Goal: Information Seeking & Learning: Compare options

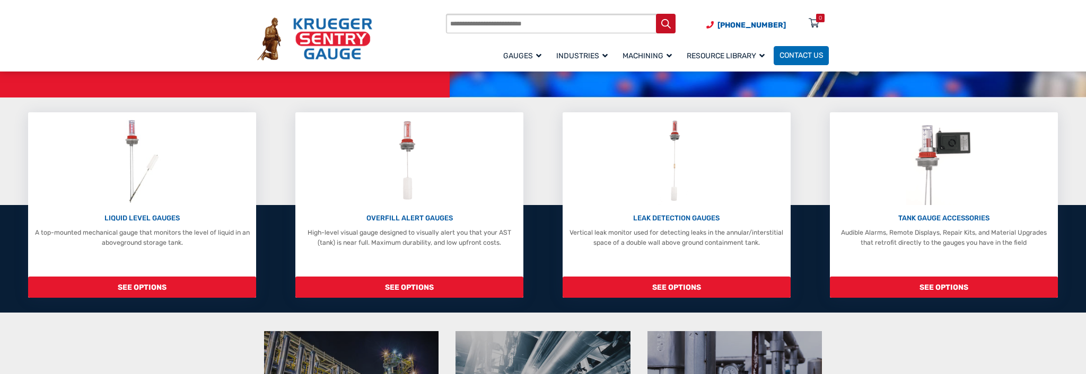
scroll to position [187, 0]
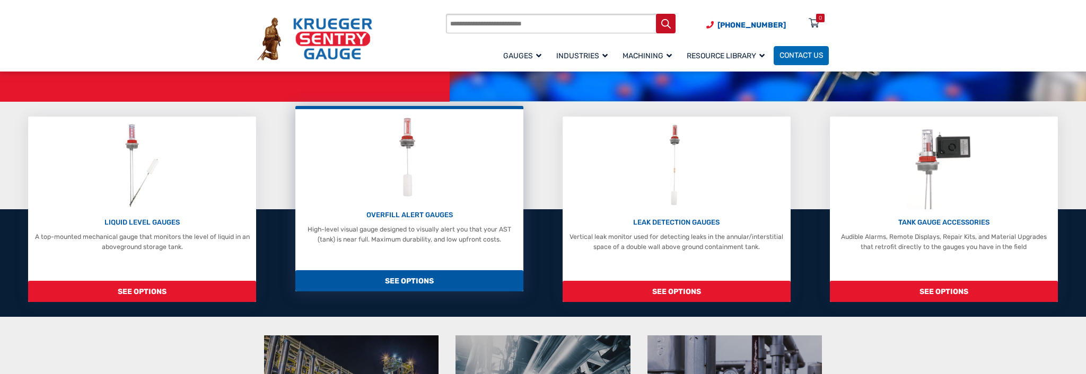
click at [421, 253] on div "OVERFILL ALERT GAUGES High-level visual gauge designed to visually alert you th…" at bounding box center [409, 199] width 228 height 186
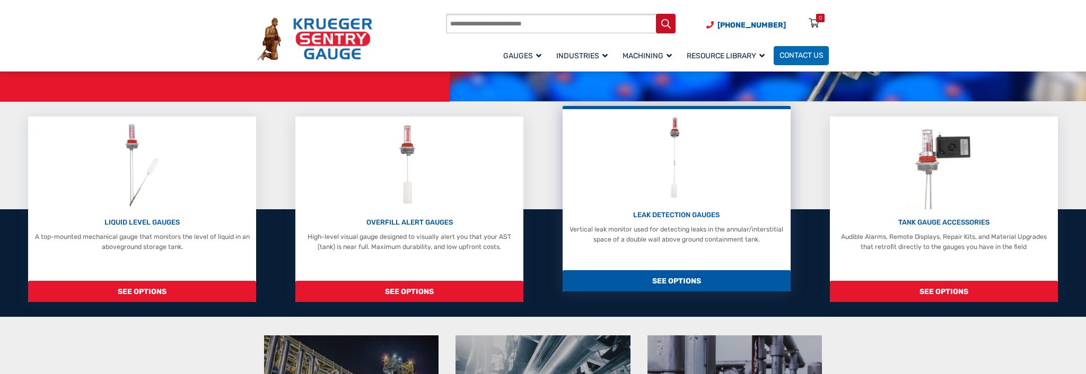
scroll to position [187, 0]
click at [673, 214] on p "LEAK DETECTION GAUGES" at bounding box center [676, 215] width 219 height 11
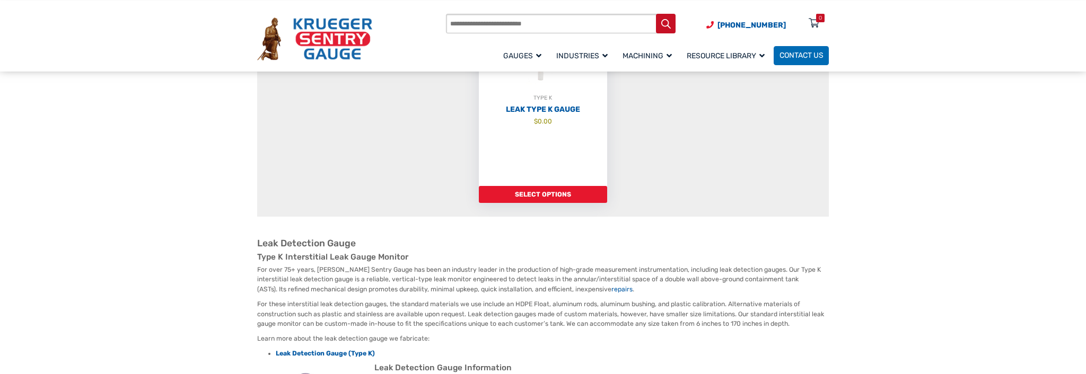
scroll to position [187, 0]
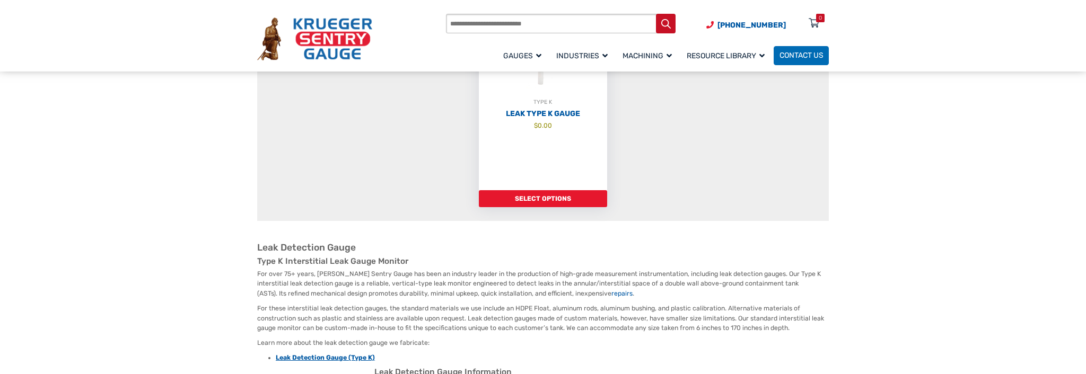
click at [337, 358] on strong "Leak Detection Gauge (Type K)" at bounding box center [325, 357] width 99 height 7
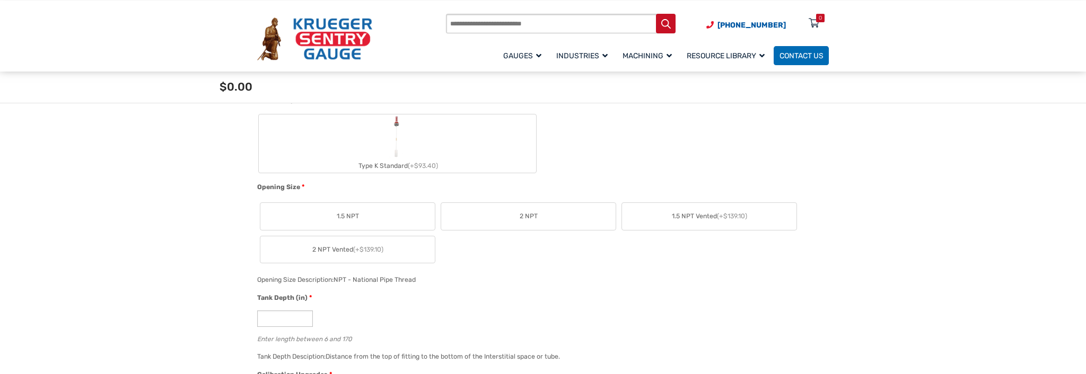
scroll to position [373, 0]
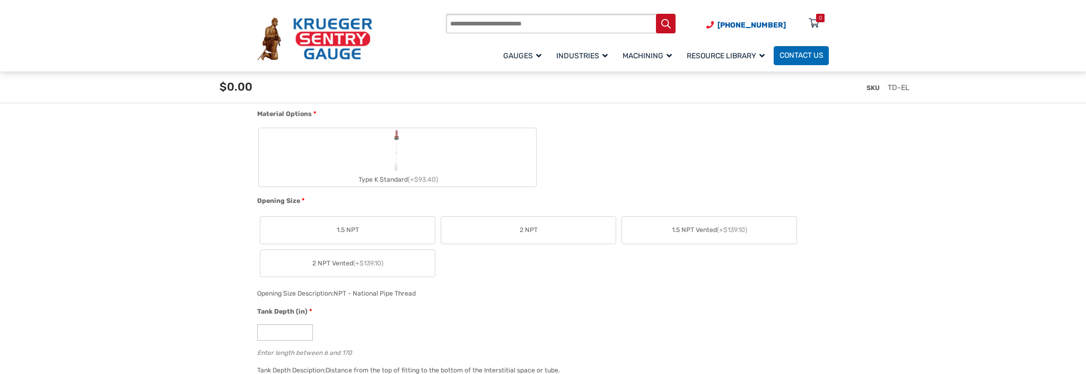
click at [529, 228] on span "2 NPT" at bounding box center [529, 230] width 18 height 10
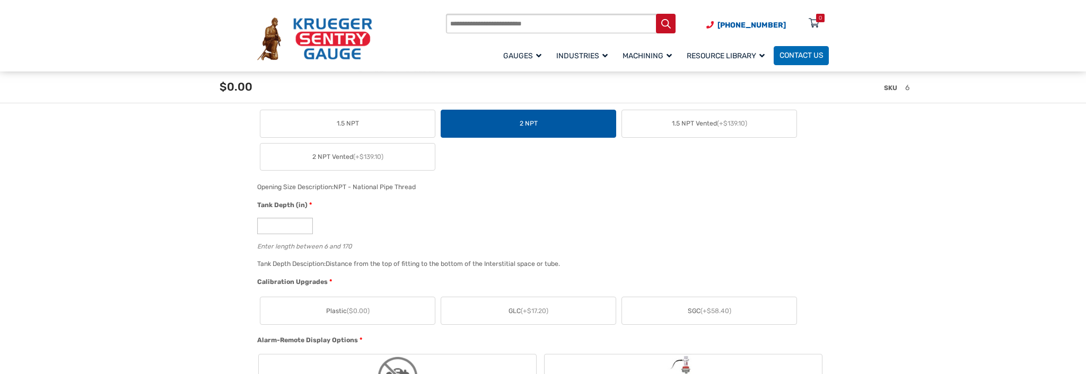
scroll to position [560, 0]
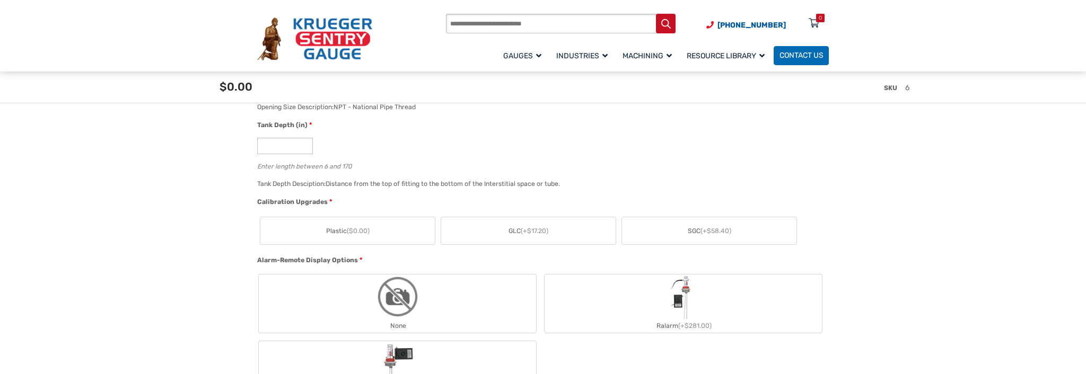
click at [477, 232] on label "GLC (+$17.20)" at bounding box center [528, 230] width 174 height 27
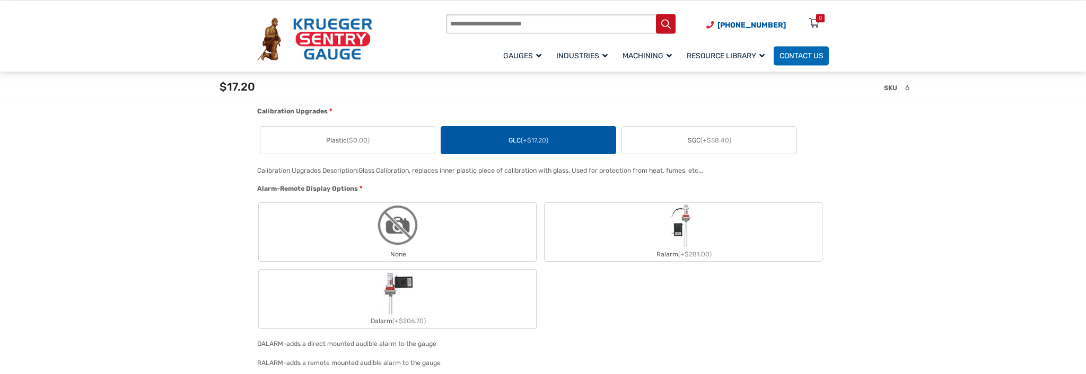
scroll to position [746, 0]
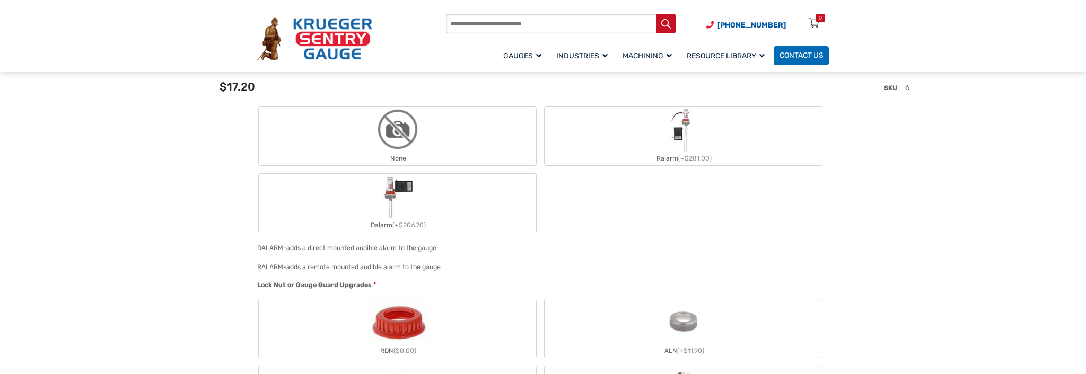
click at [463, 137] on label "None" at bounding box center [397, 136] width 277 height 58
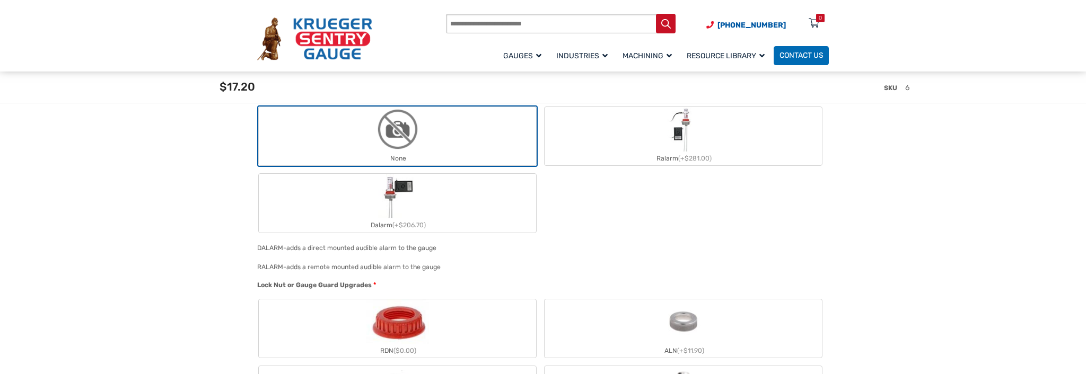
scroll to position [933, 0]
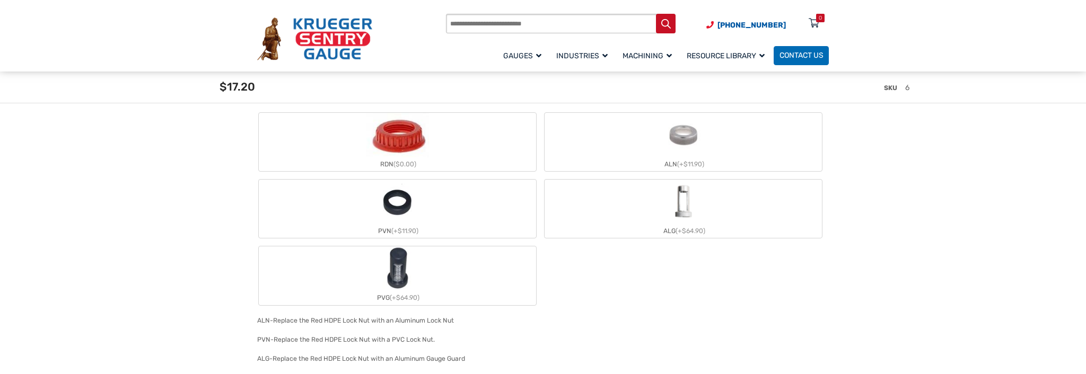
click at [454, 128] on label "RDN ($0.00)" at bounding box center [397, 142] width 277 height 58
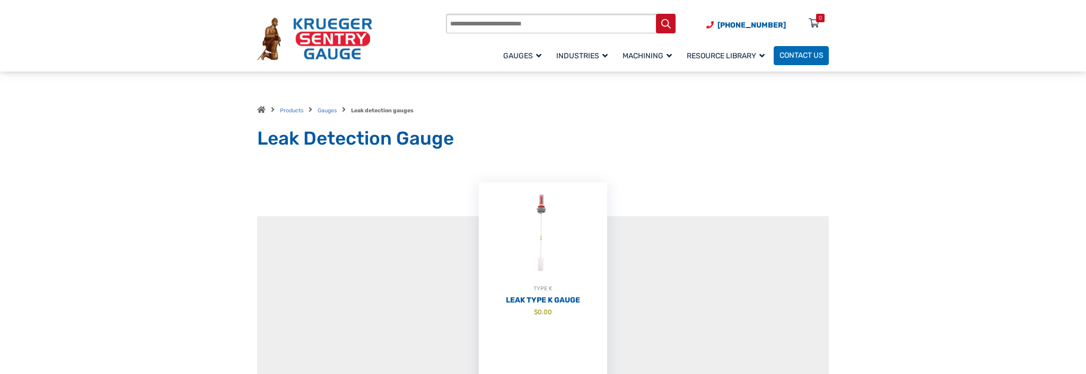
scroll to position [187, 0]
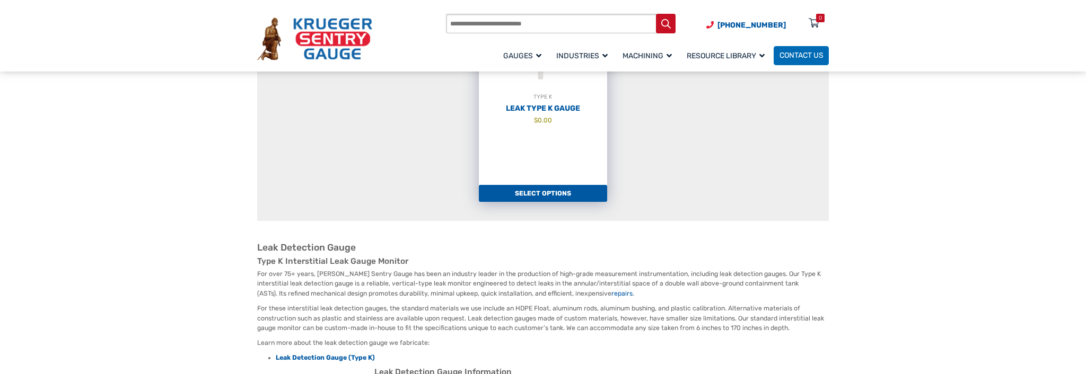
click at [552, 197] on link "Select options" at bounding box center [543, 193] width 129 height 17
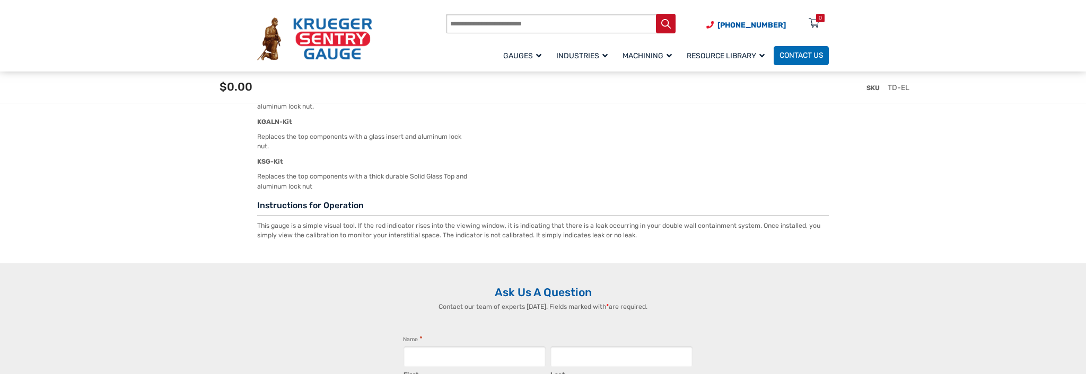
scroll to position [2145, 0]
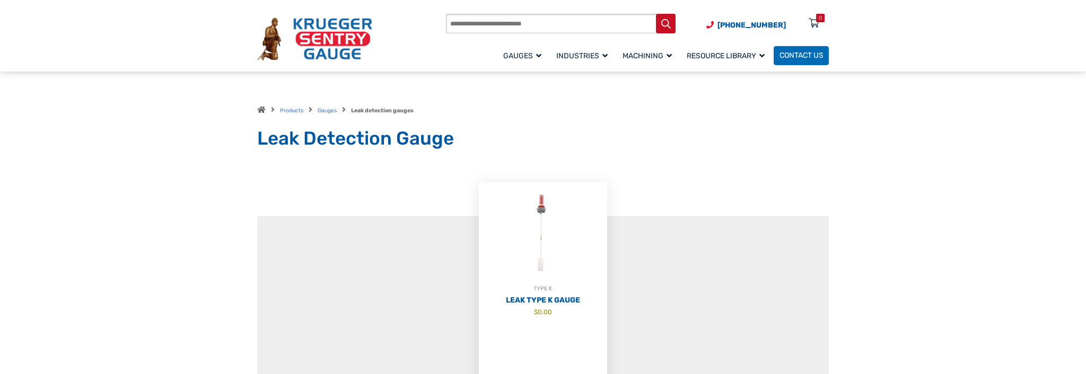
scroll to position [187, 0]
